Goal: Find specific page/section: Find specific page/section

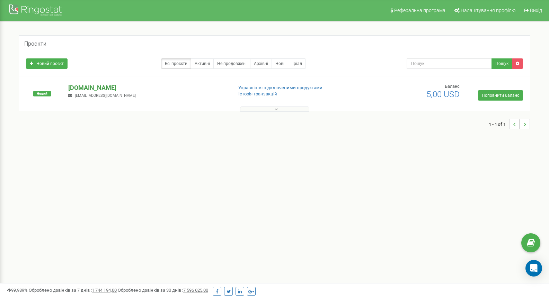
click at [94, 90] on p "[DOMAIN_NAME]" at bounding box center [147, 87] width 159 height 9
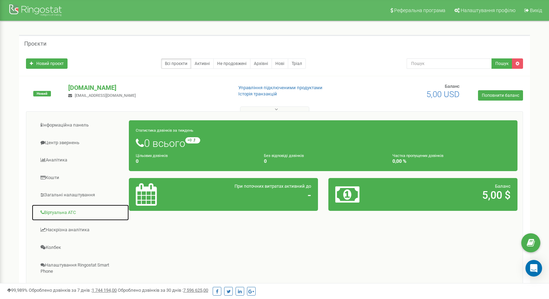
click at [84, 209] on link "Віртуальна АТС" at bounding box center [81, 213] width 98 height 17
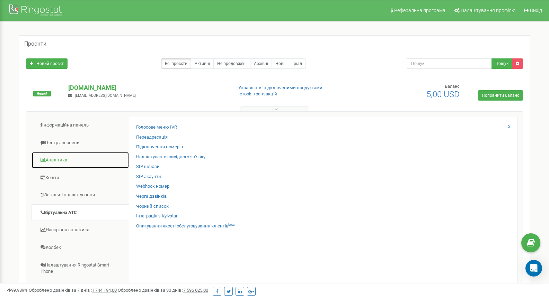
click at [80, 162] on link "Аналiтика" at bounding box center [81, 160] width 98 height 17
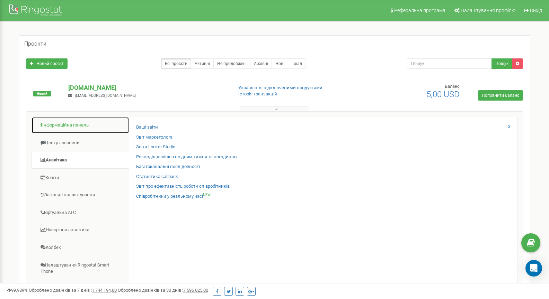
click at [83, 130] on link "Інформаційна панель" at bounding box center [81, 125] width 98 height 17
